Goal: Task Accomplishment & Management: Use online tool/utility

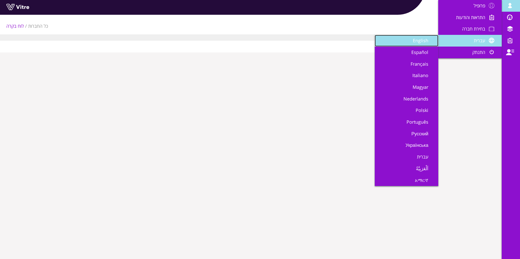
click at [419, 38] on span "English" at bounding box center [424, 40] width 22 height 6
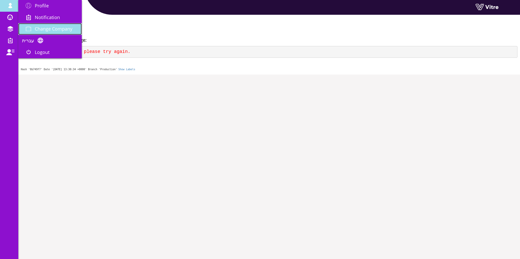
click at [43, 27] on span "Change Company" at bounding box center [54, 29] width 38 height 6
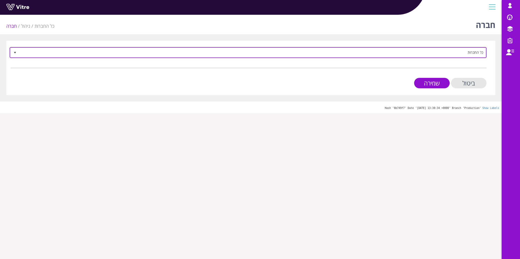
click at [214, 57] on span "כל החברות" at bounding box center [248, 52] width 477 height 11
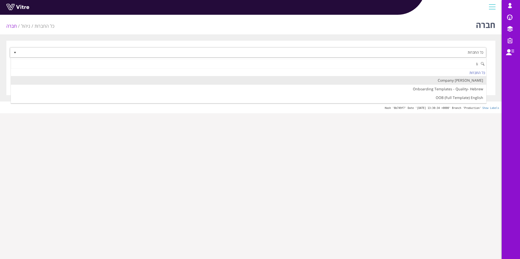
click at [397, 82] on li "[PERSON_NAME]'s Company" at bounding box center [248, 80] width 475 height 9
type input "li"
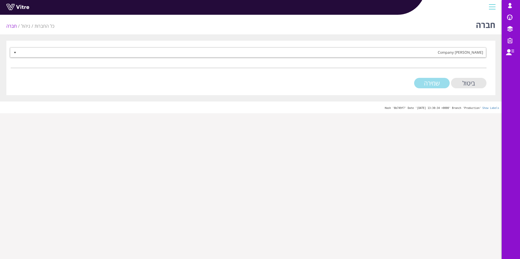
click at [445, 84] on input "שמירה" at bounding box center [432, 83] width 36 height 10
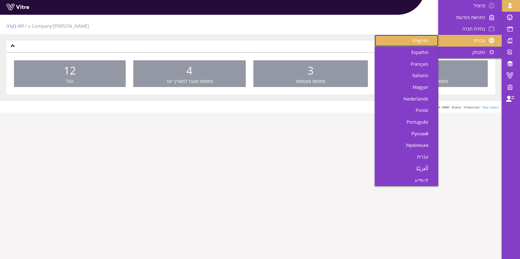
click at [423, 40] on span "English" at bounding box center [424, 40] width 22 height 6
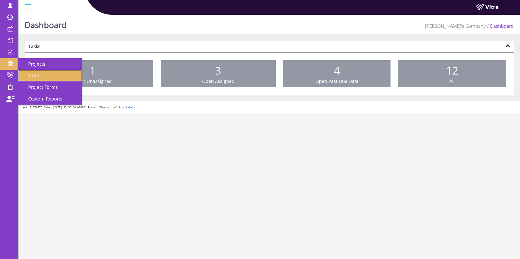
click at [56, 71] on link "Forms" at bounding box center [49, 76] width 63 height 12
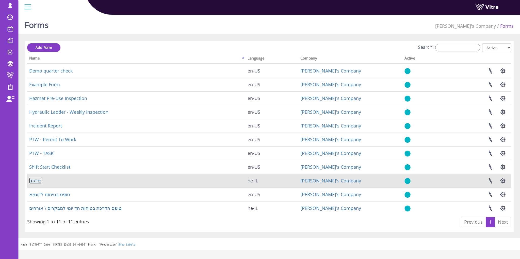
click at [40, 179] on link "בדיקה" at bounding box center [35, 180] width 12 height 6
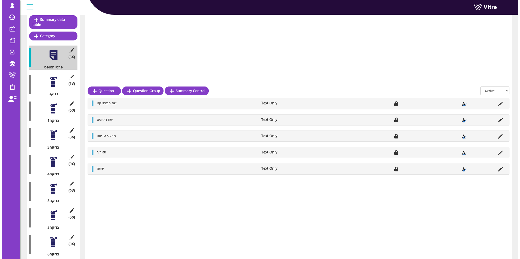
scroll to position [127, 0]
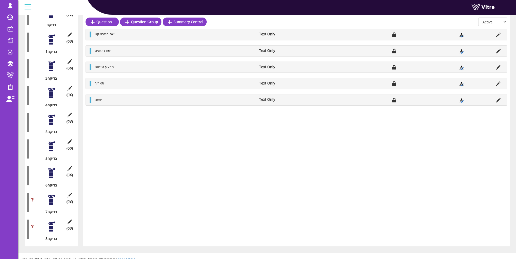
click at [52, 225] on div at bounding box center [51, 225] width 11 height 11
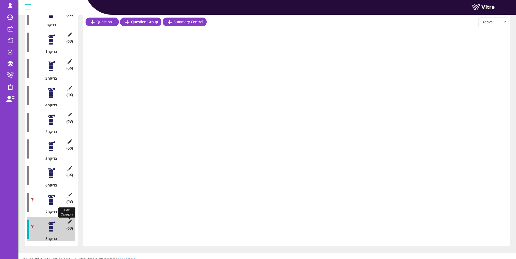
click at [71, 219] on icon at bounding box center [70, 221] width 6 height 5
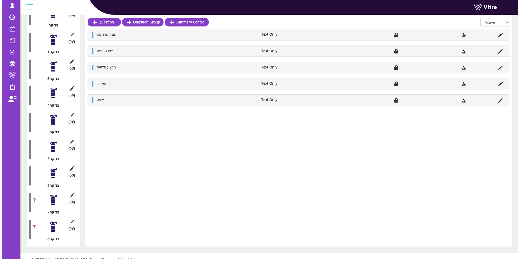
scroll to position [127, 0]
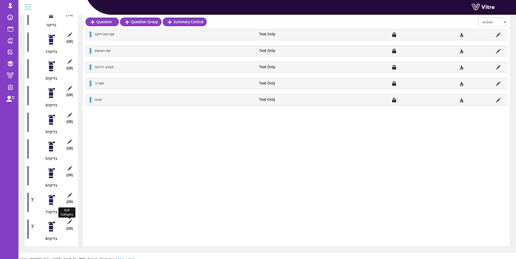
click at [70, 219] on icon at bounding box center [70, 221] width 6 height 5
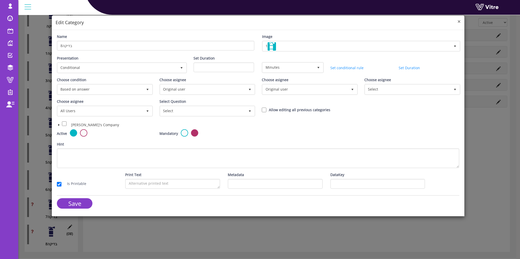
click at [459, 21] on span "×" at bounding box center [459, 21] width 3 height 7
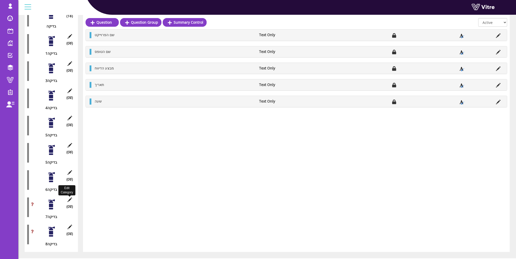
click at [70, 197] on icon at bounding box center [70, 199] width 6 height 5
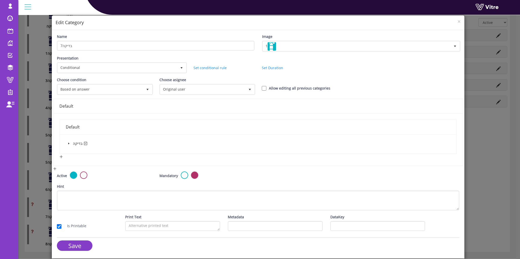
click at [68, 142] on icon "caret-down" at bounding box center [69, 143] width 3 height 3
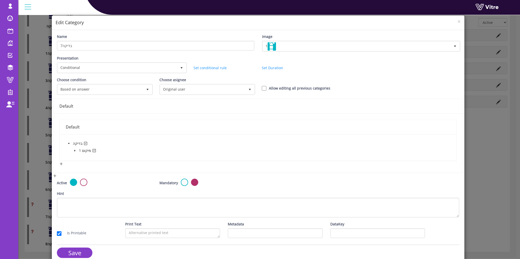
click at [74, 150] on icon "caret-down" at bounding box center [74, 151] width 1 height 2
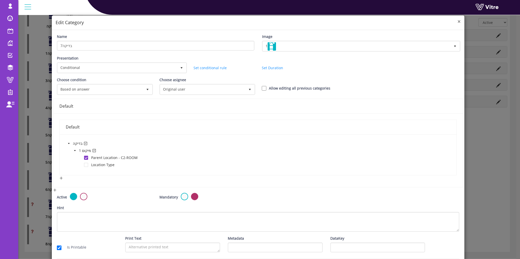
click at [458, 21] on span "×" at bounding box center [459, 21] width 3 height 7
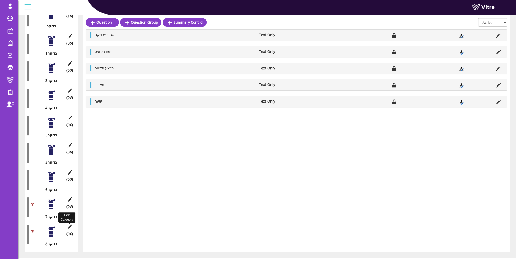
click at [69, 224] on icon at bounding box center [70, 226] width 6 height 5
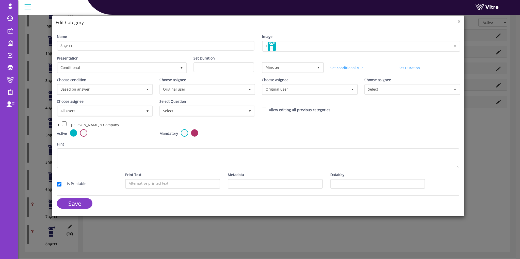
click at [460, 20] on span "×" at bounding box center [459, 21] width 3 height 7
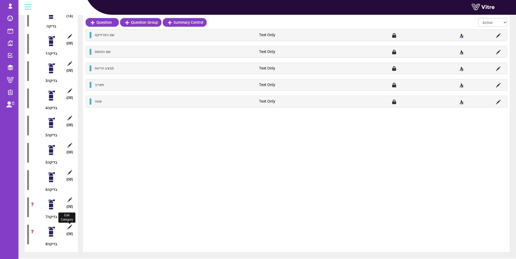
click at [70, 224] on icon at bounding box center [70, 226] width 6 height 5
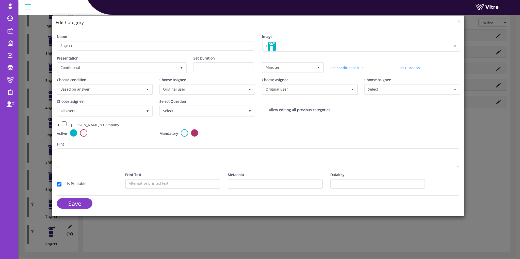
click at [456, 21] on h4 "Edit Category" at bounding box center [258, 22] width 405 height 7
click at [459, 22] on span "×" at bounding box center [459, 21] width 3 height 7
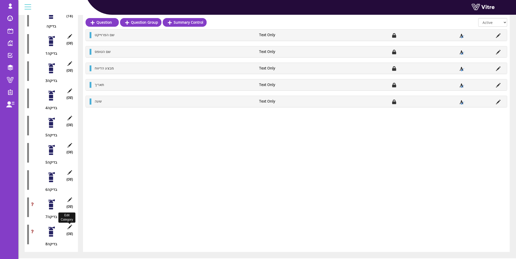
click at [68, 224] on icon at bounding box center [70, 226] width 6 height 5
